Goal: Information Seeking & Learning: Learn about a topic

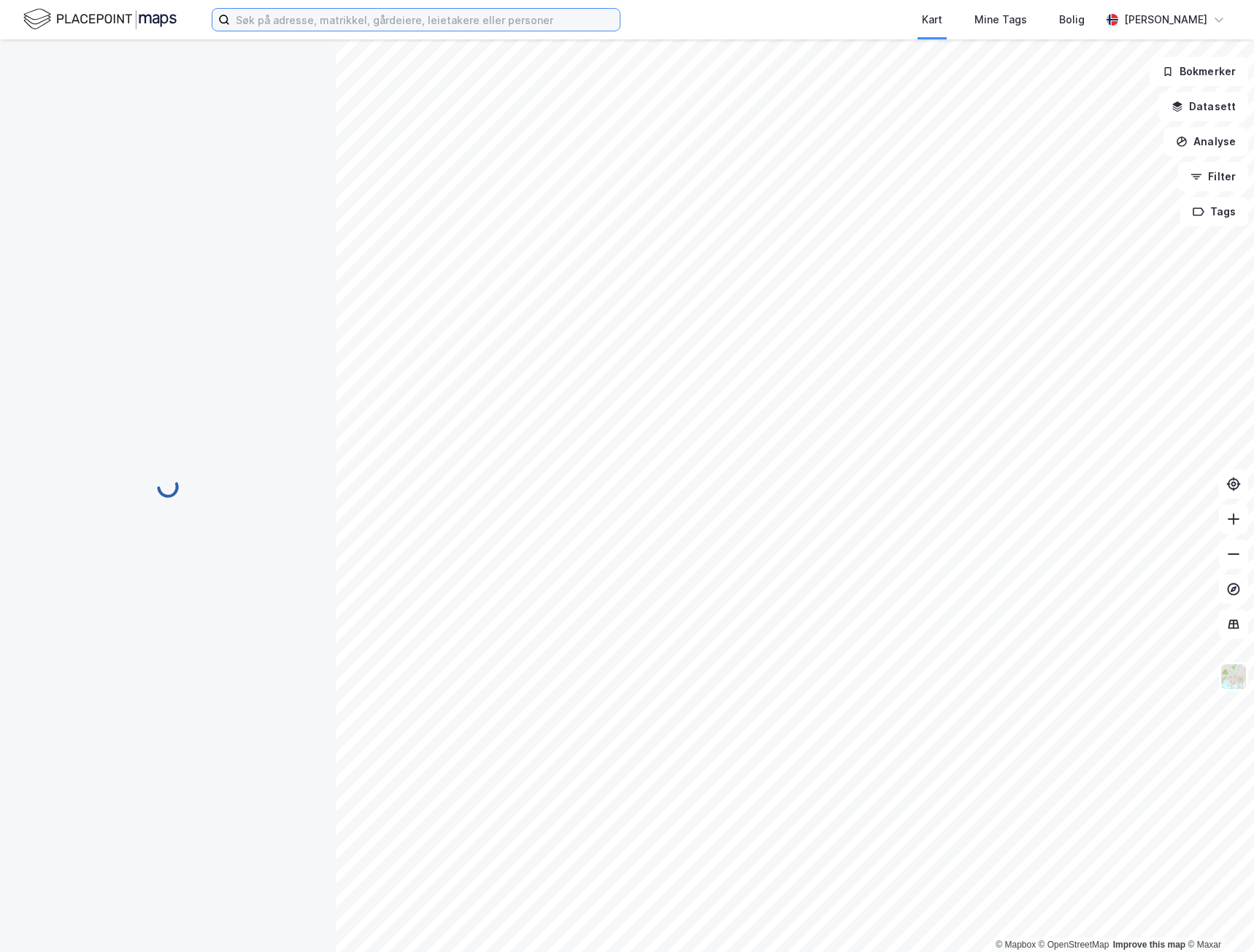
click at [323, 26] on input at bounding box center [424, 19] width 390 height 22
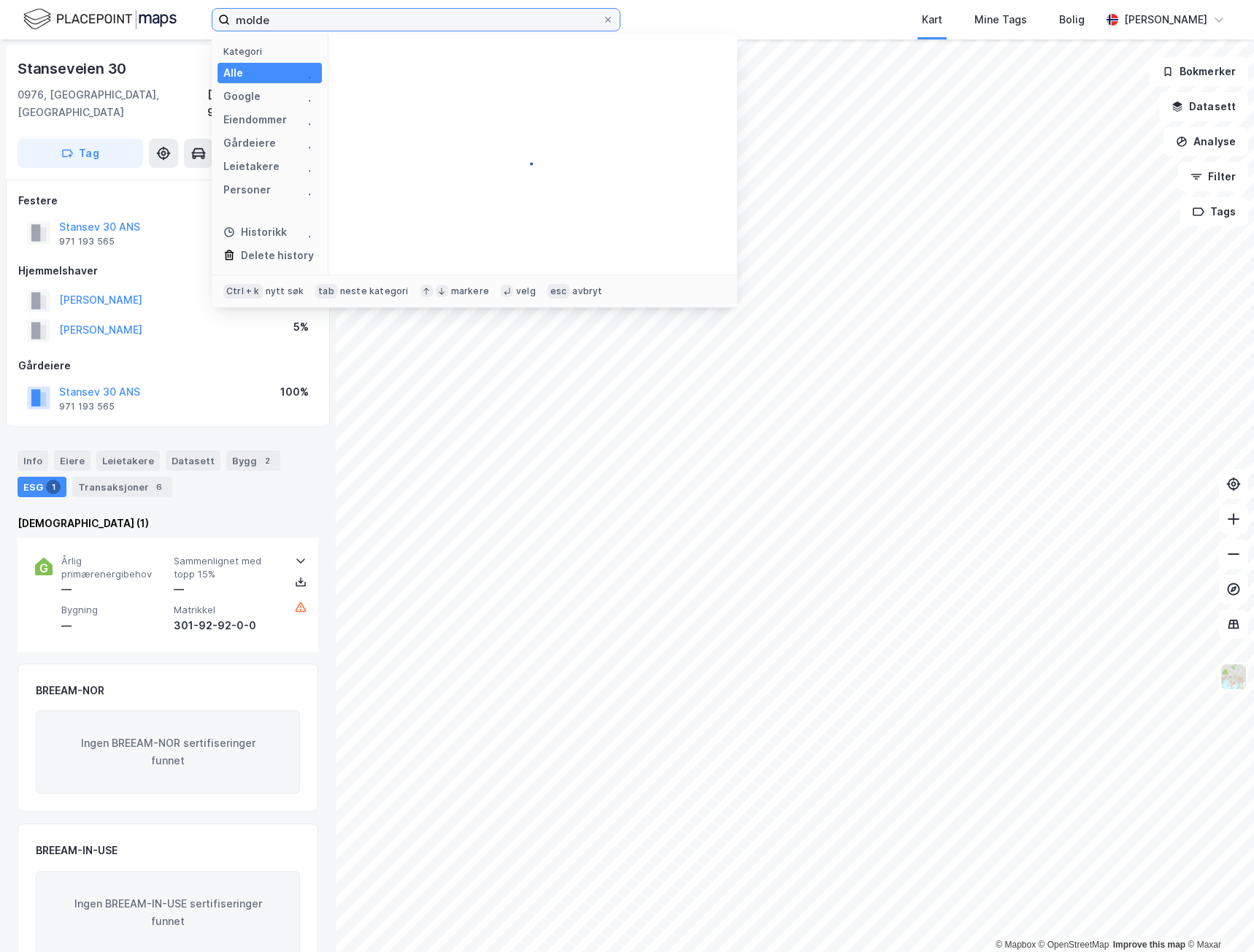
type input "molde"
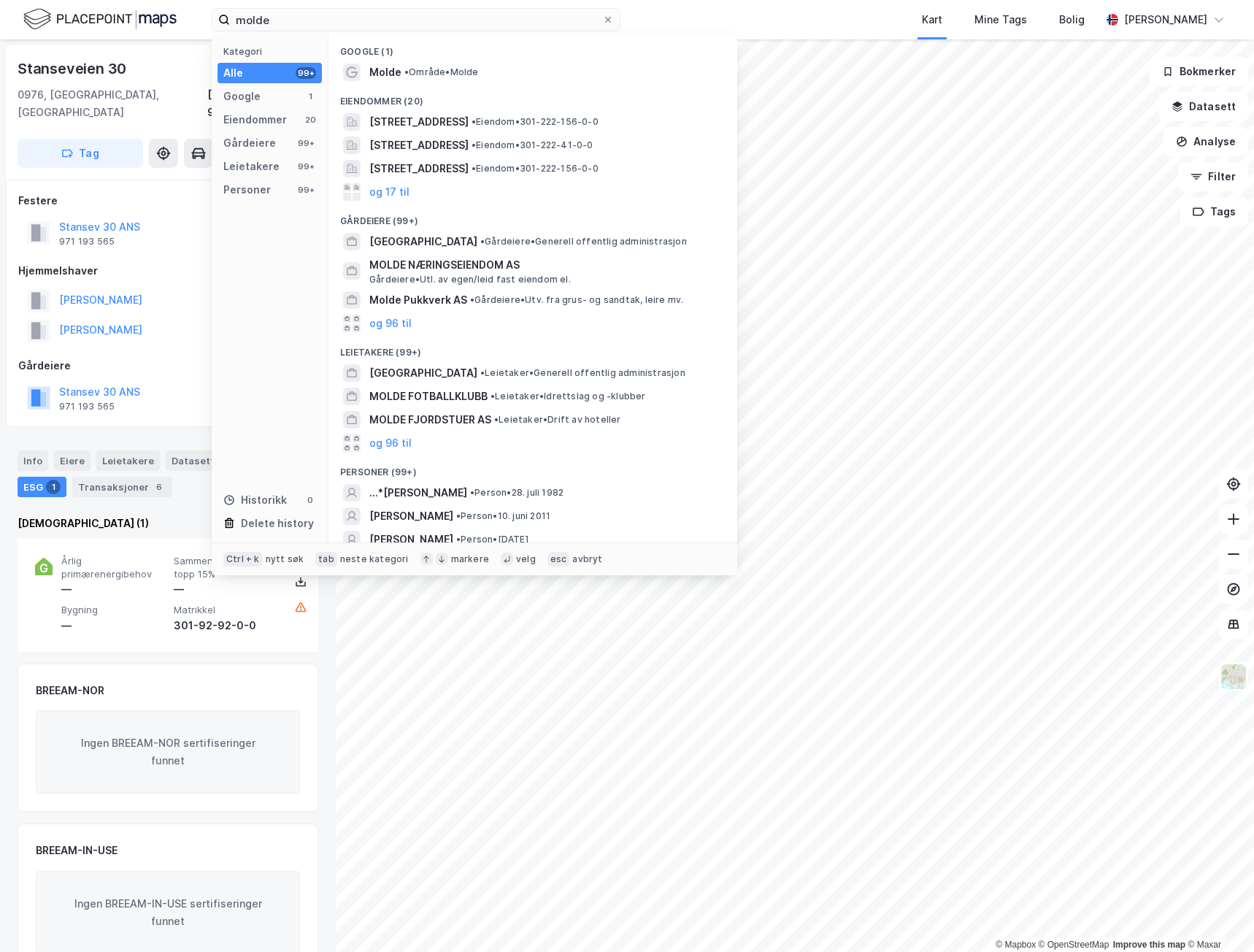
click at [377, 68] on span "Molde" at bounding box center [385, 72] width 32 height 18
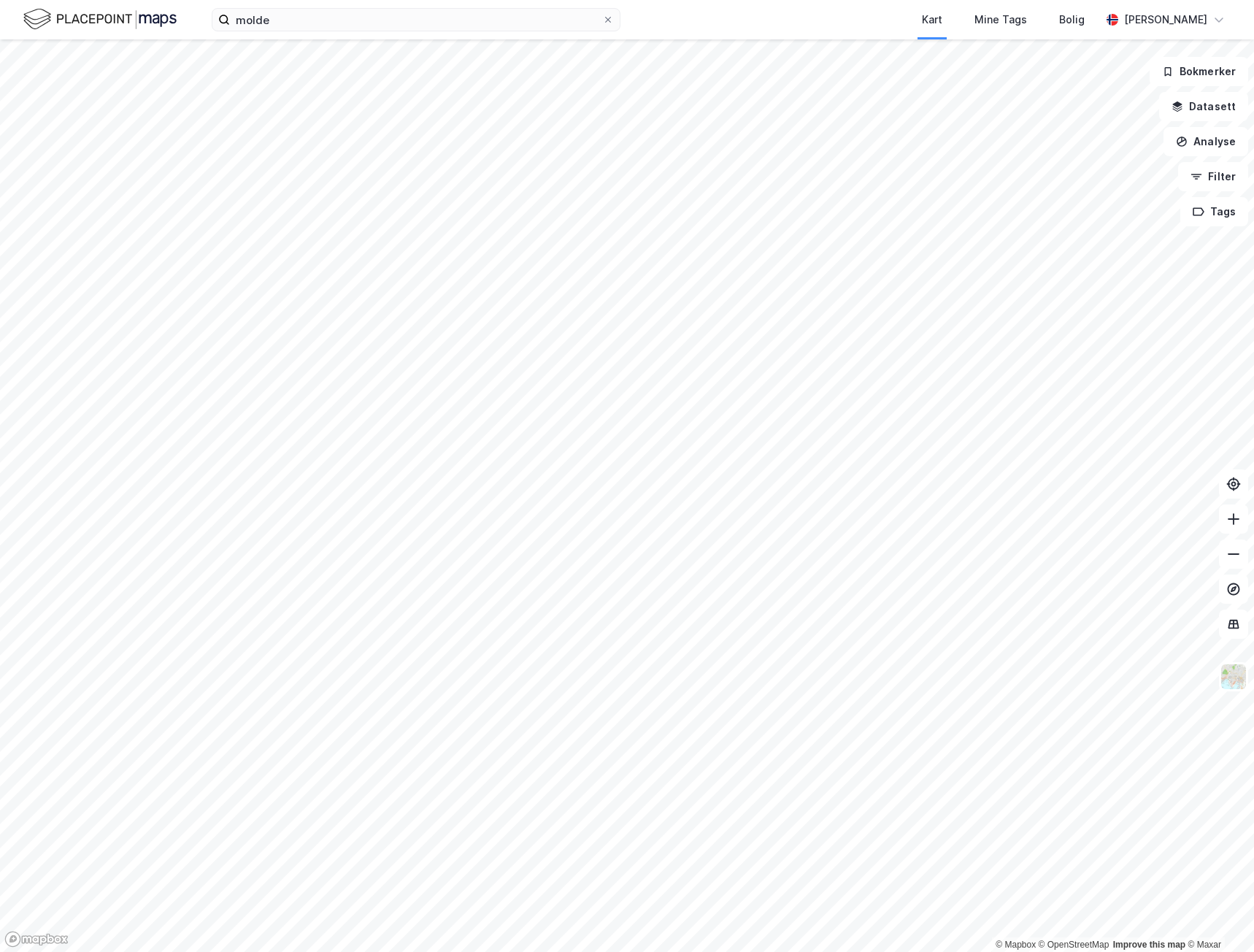
click at [922, 517] on html "molde Kart Mine Tags Bolig [PERSON_NAME] © Mapbox © OpenStreetMap Improve this …" at bounding box center [627, 476] width 1254 height 952
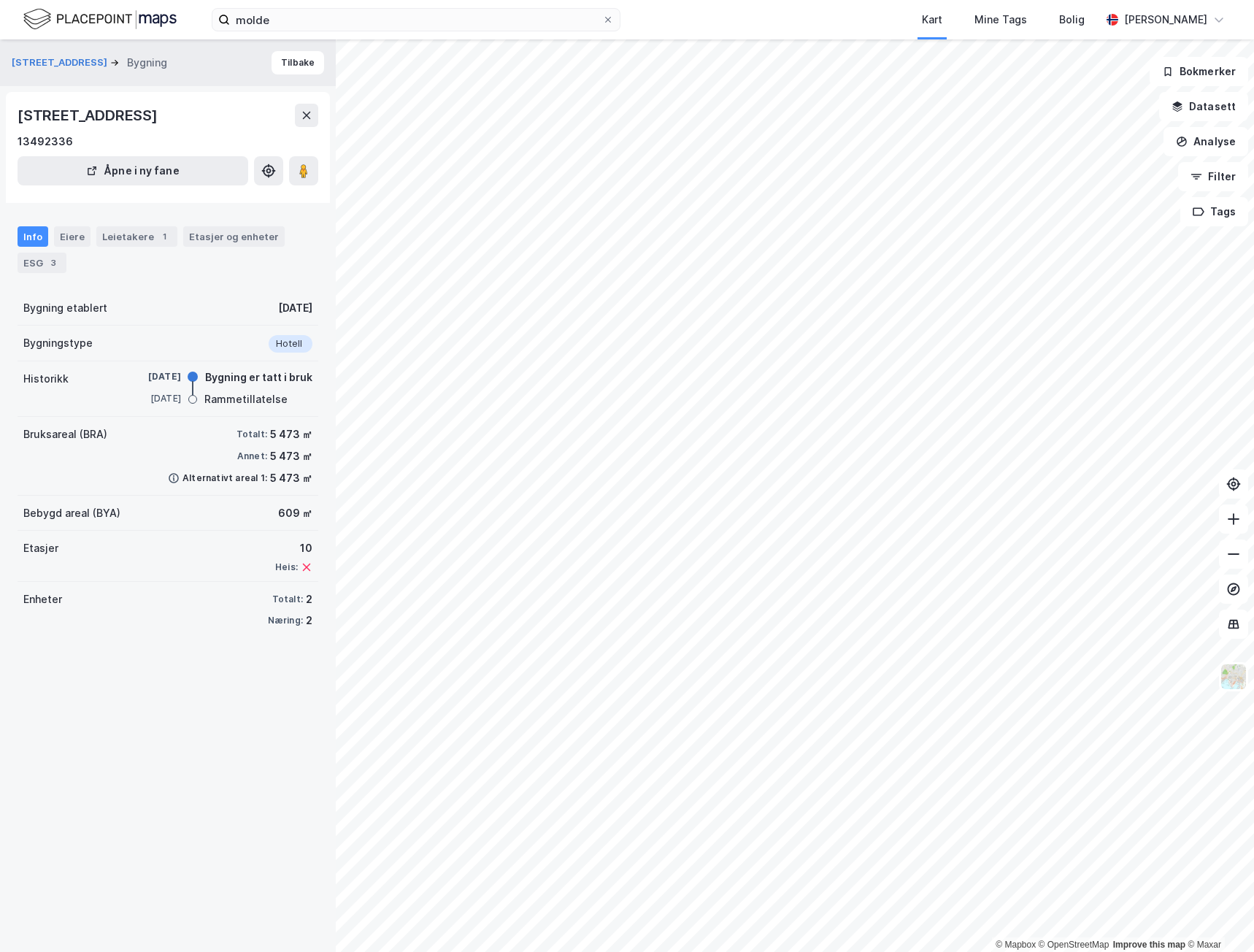
click at [69, 236] on div "Eiere" at bounding box center [72, 236] width 37 height 21
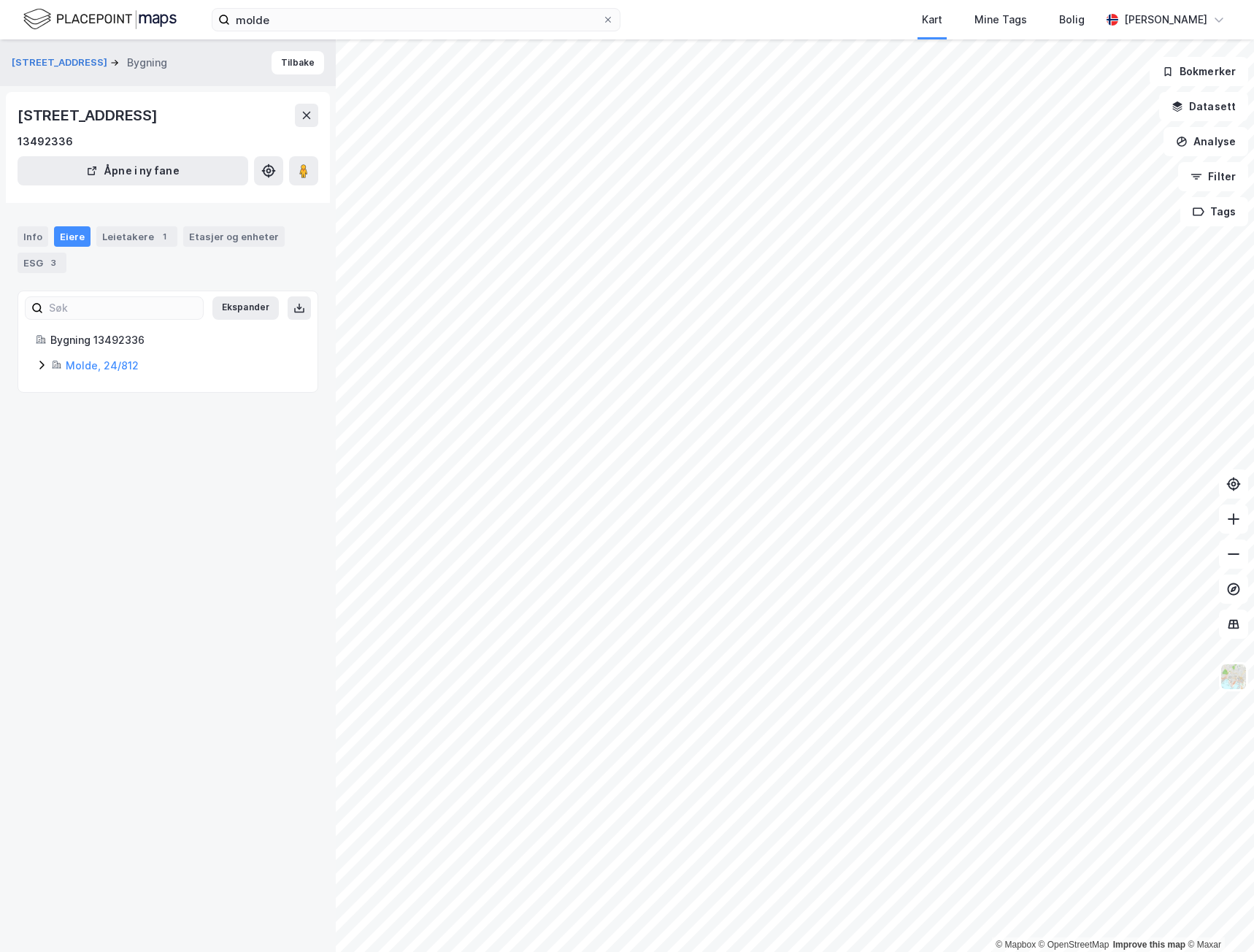
click at [115, 235] on div "Leietakere 1" at bounding box center [137, 236] width 81 height 21
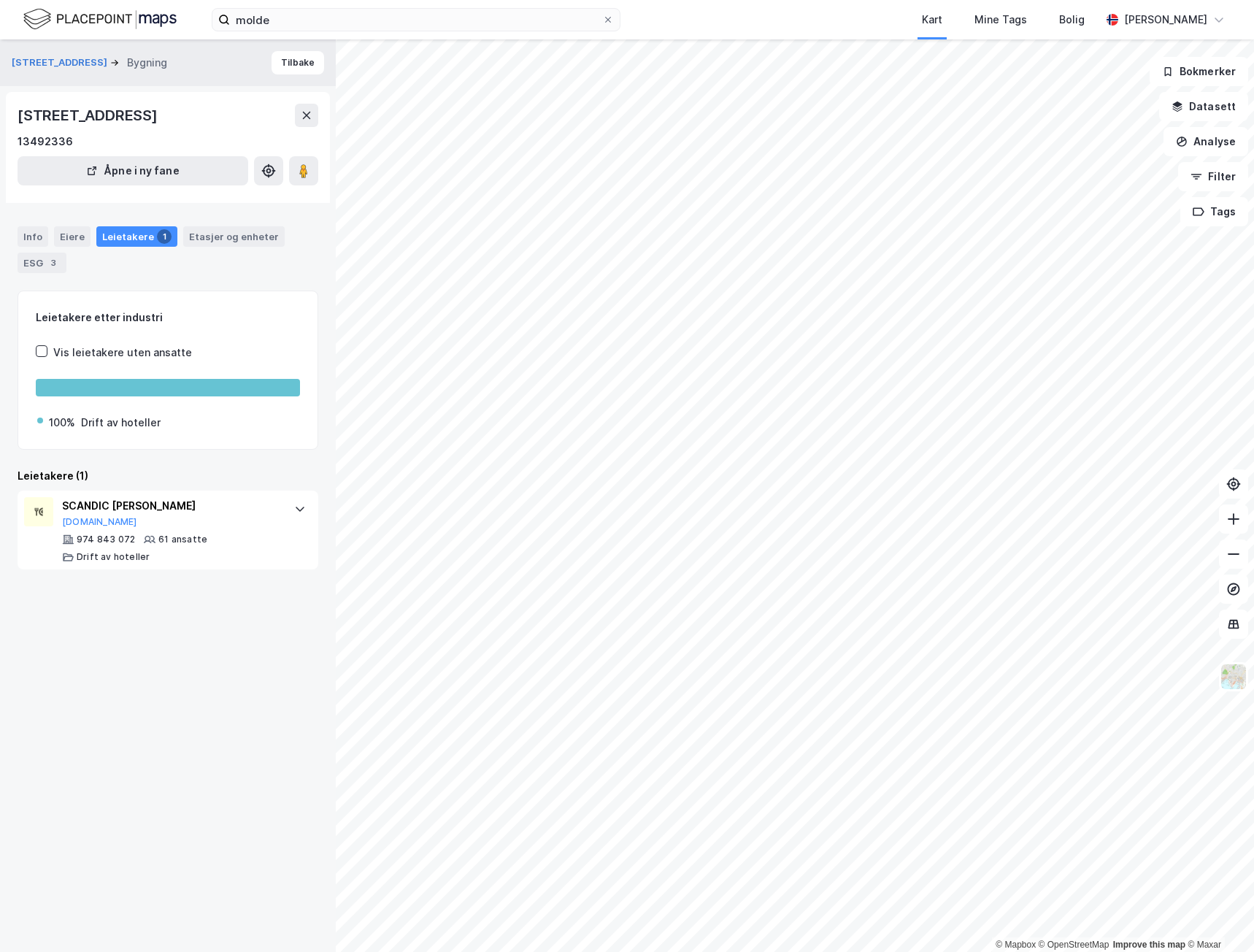
click at [302, 112] on icon at bounding box center [306, 115] width 11 height 11
